Goal: Transaction & Acquisition: Purchase product/service

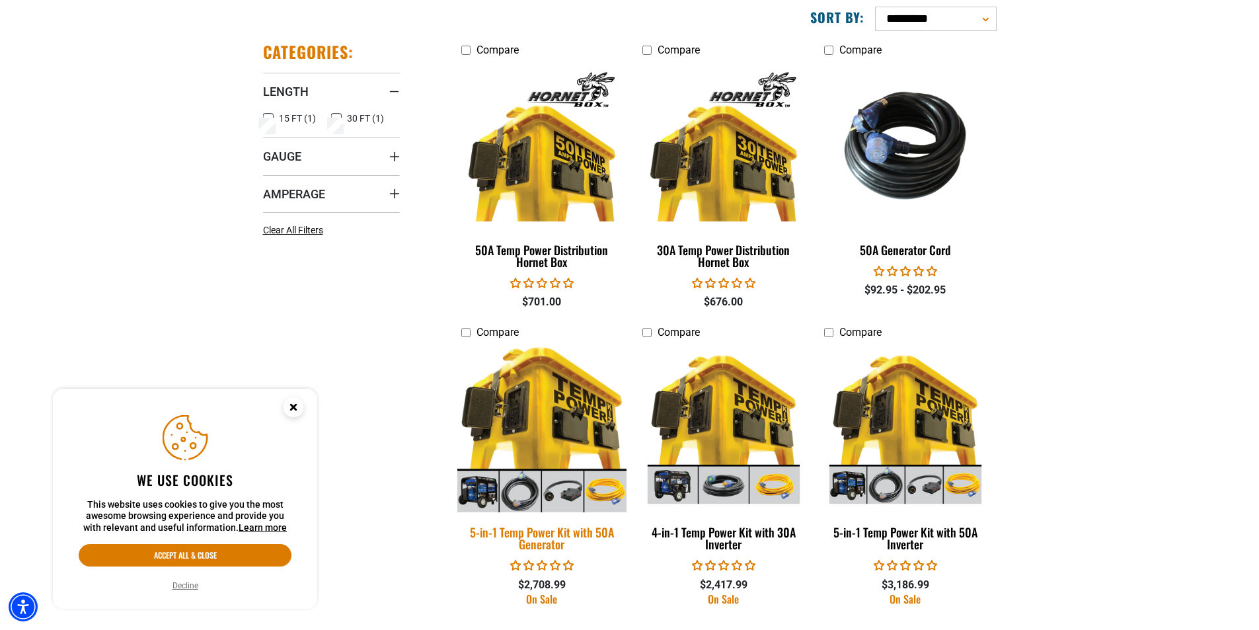
scroll to position [264, 0]
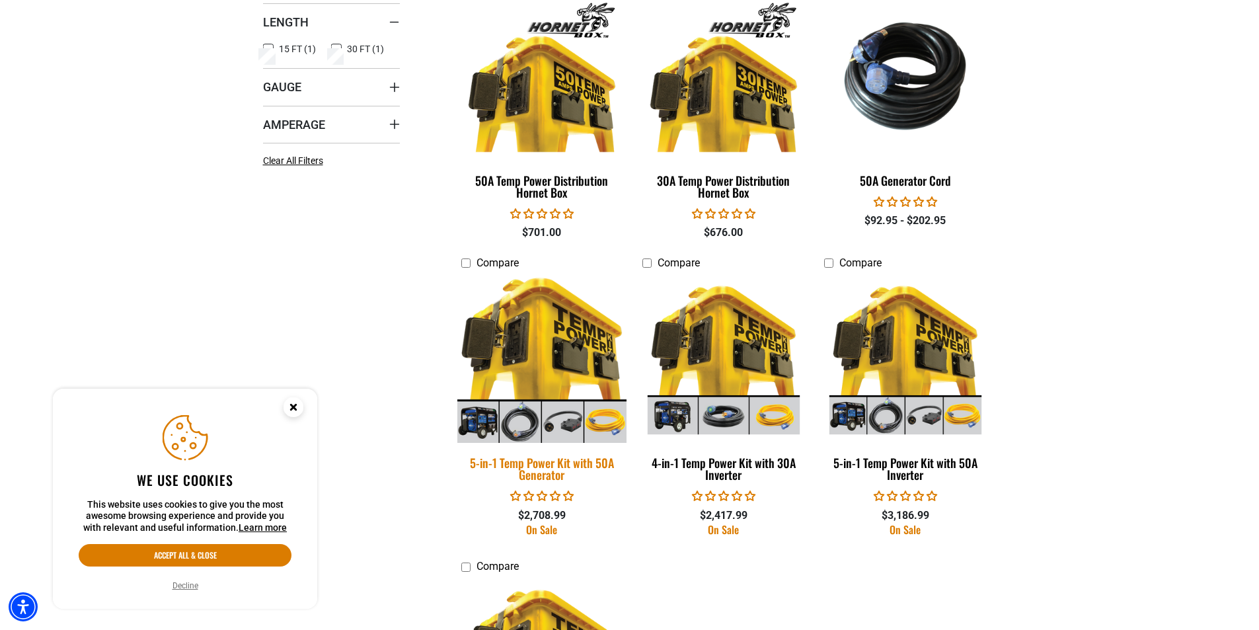
click at [486, 422] on img at bounding box center [542, 358] width 185 height 169
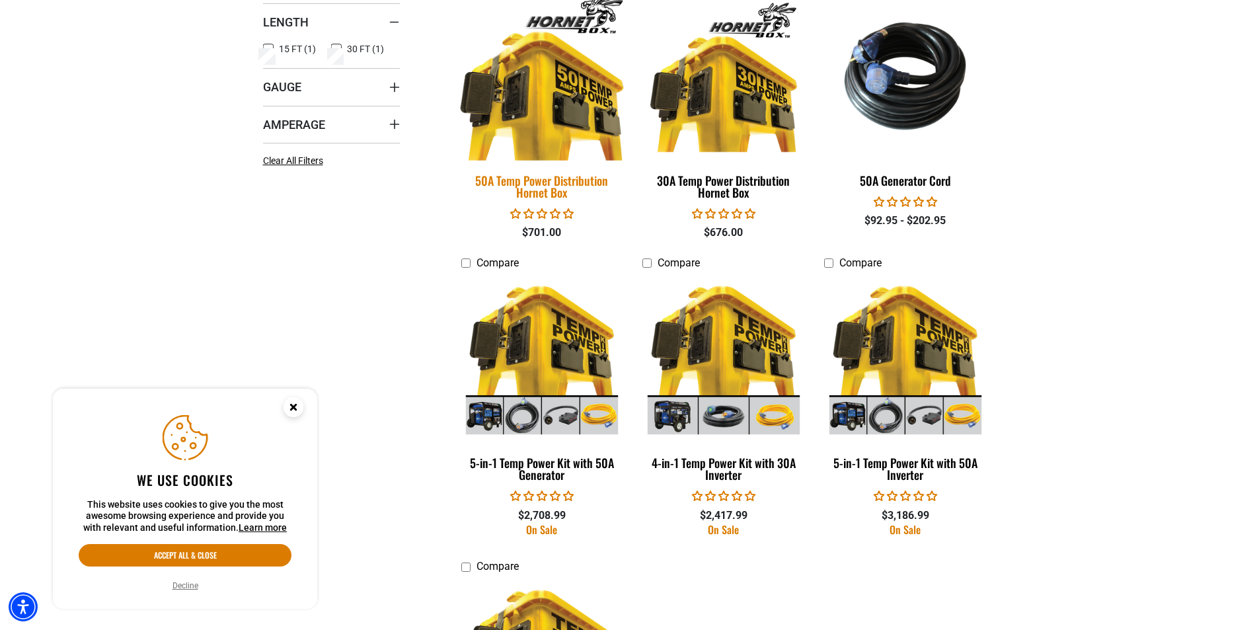
click at [539, 102] on img at bounding box center [542, 75] width 185 height 169
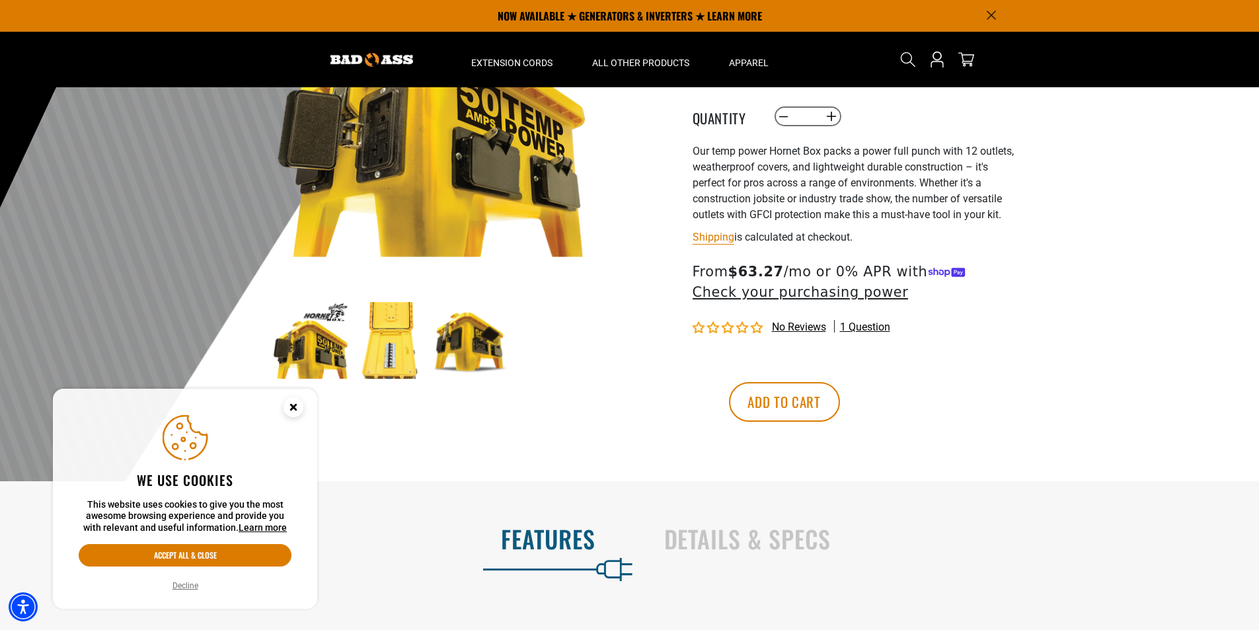
scroll to position [198, 0]
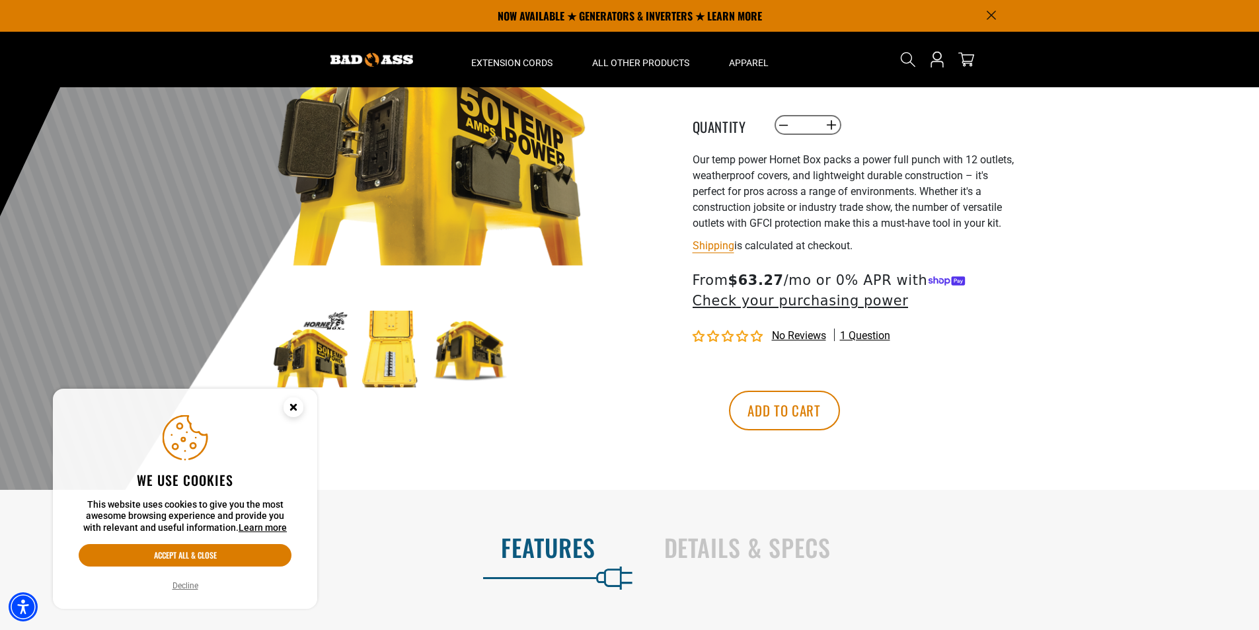
click at [386, 335] on img at bounding box center [390, 349] width 77 height 77
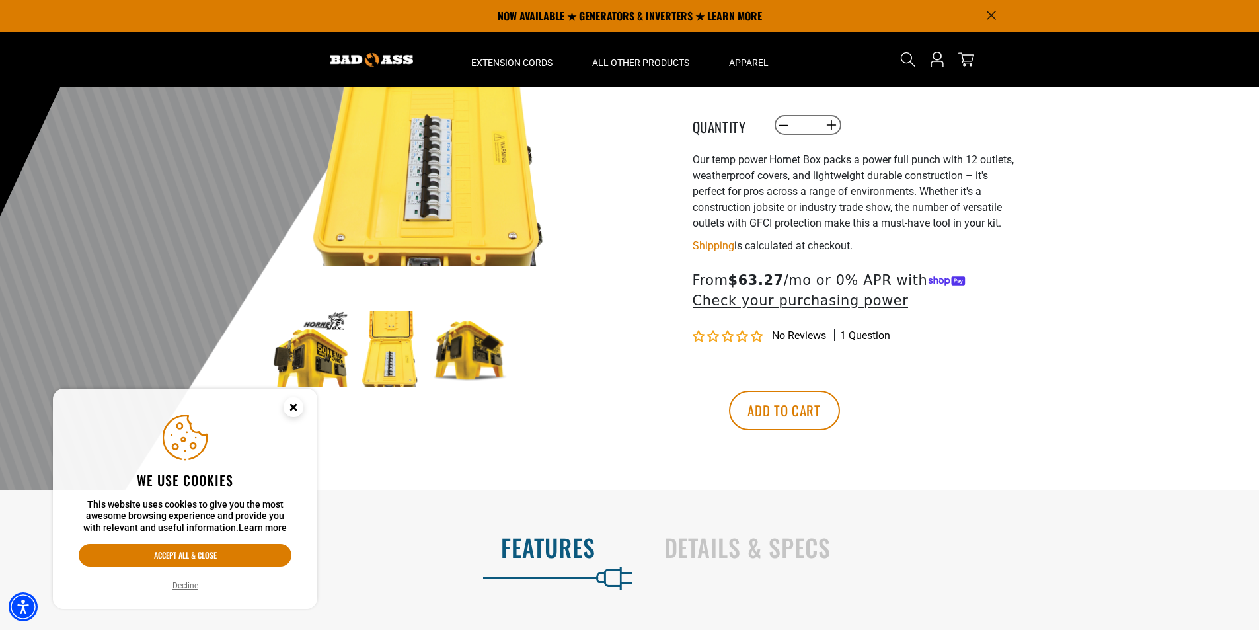
click at [475, 344] on img at bounding box center [470, 349] width 77 height 77
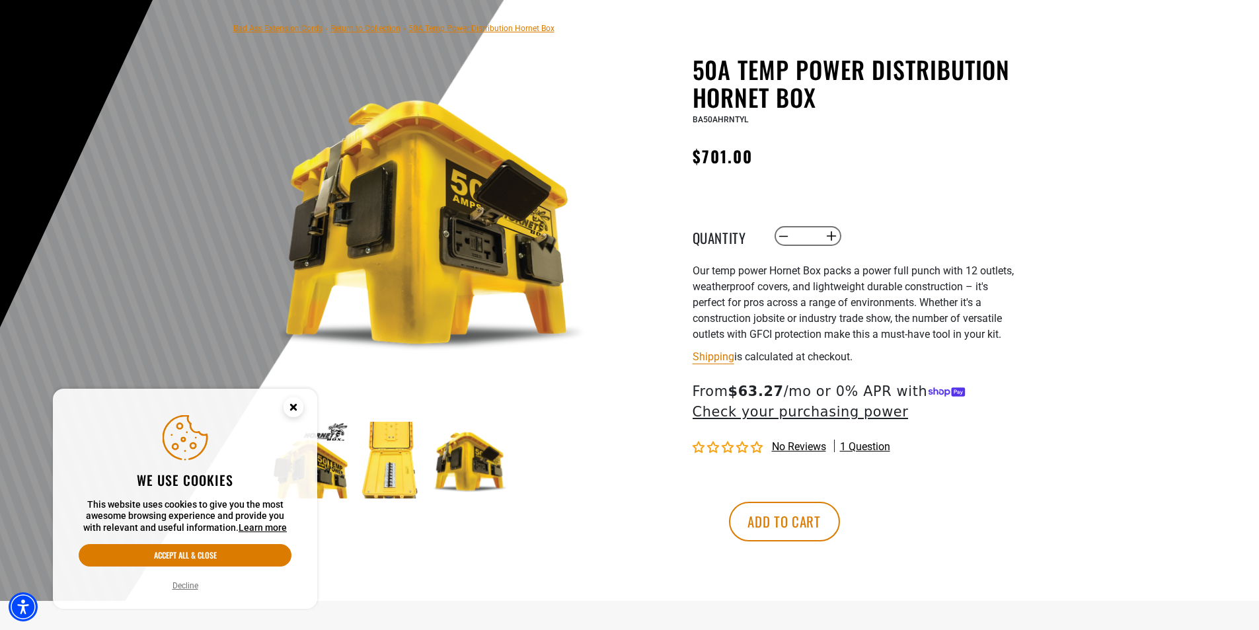
scroll to position [132, 0]
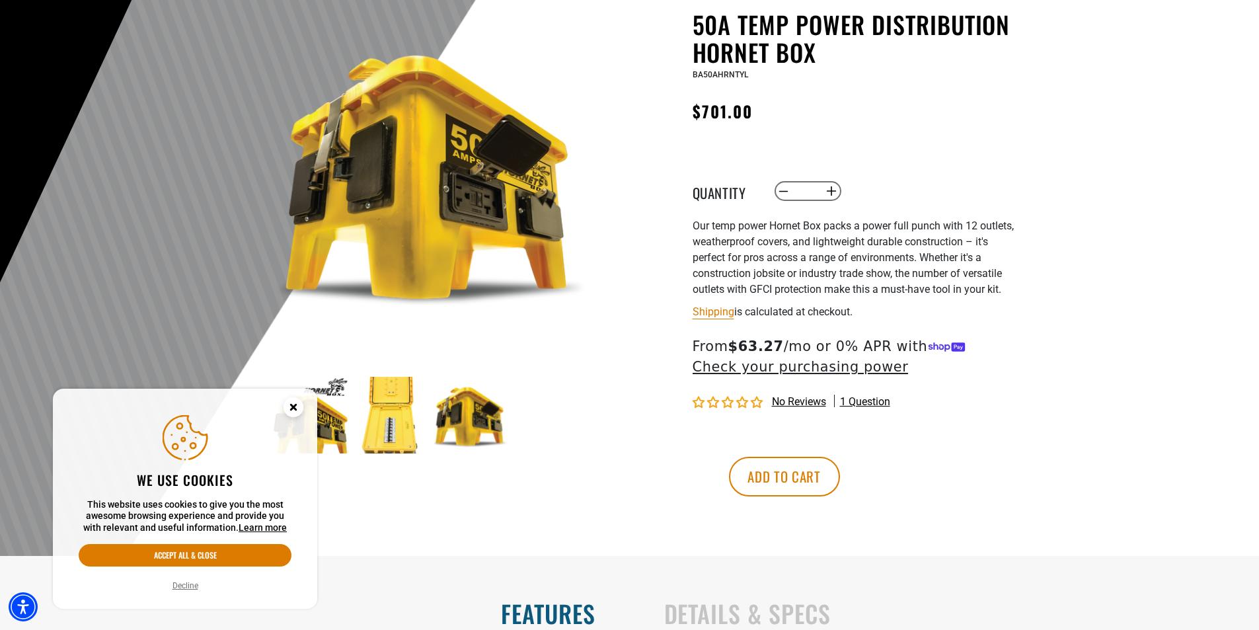
click at [331, 423] on img at bounding box center [310, 415] width 77 height 77
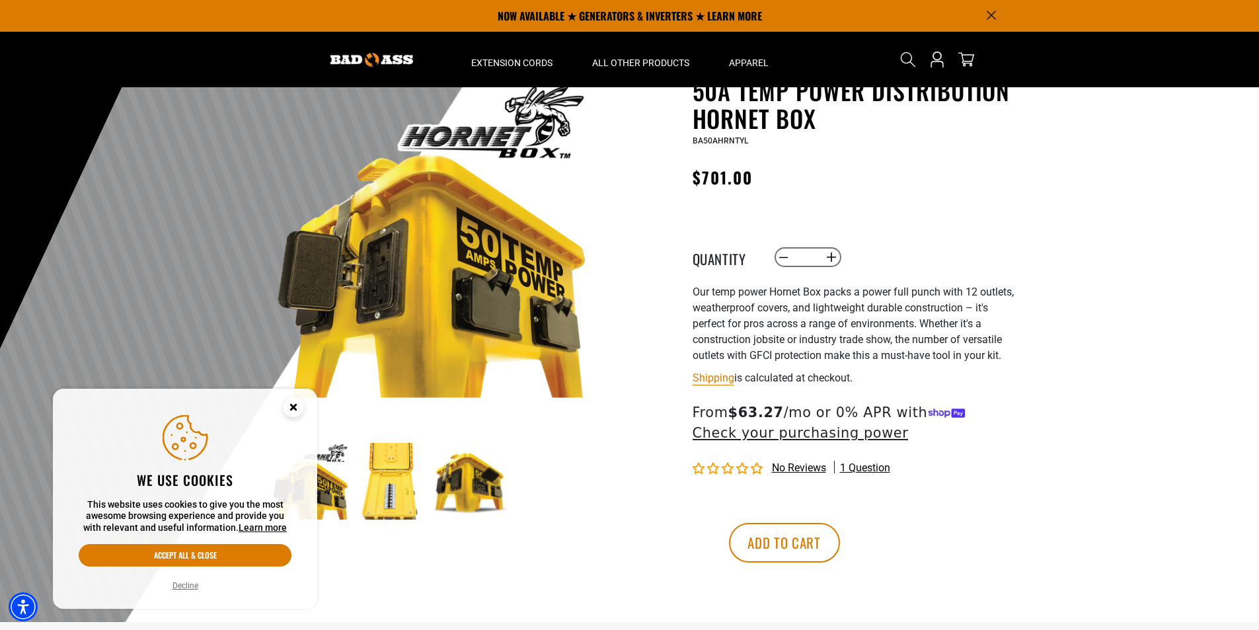
scroll to position [0, 0]
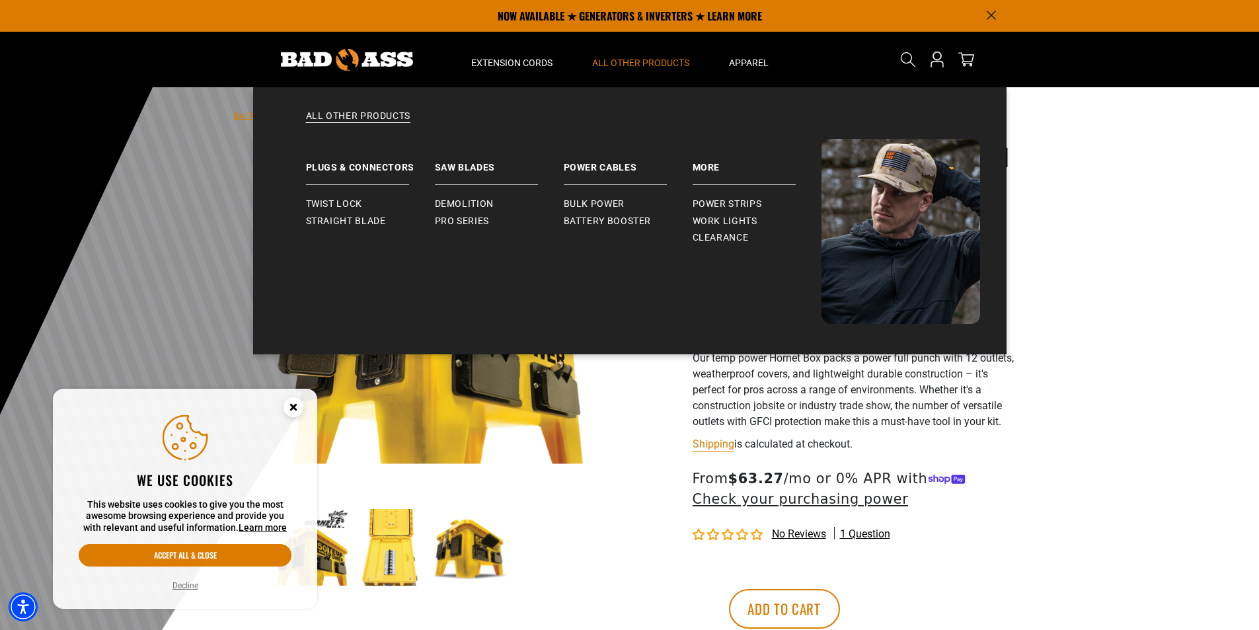
click at [655, 60] on span "All Other Products" at bounding box center [640, 63] width 97 height 12
click at [614, 222] on span "Battery Booster" at bounding box center [608, 222] width 88 height 12
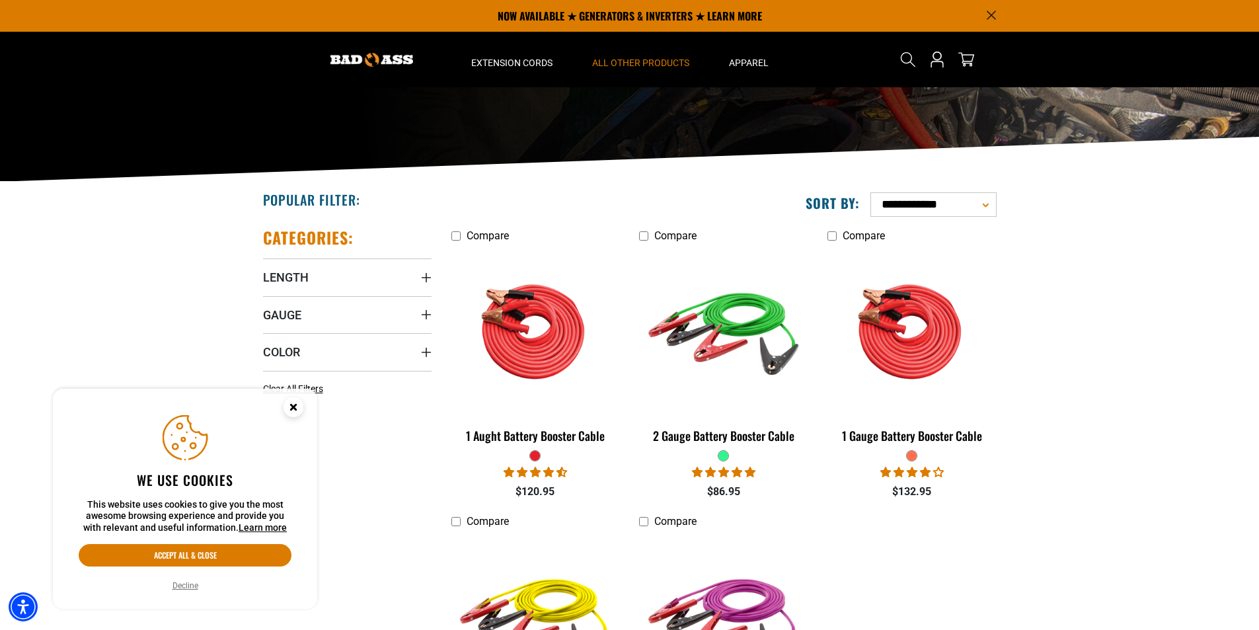
scroll to position [132, 0]
